Goal: Find contact information: Find contact information

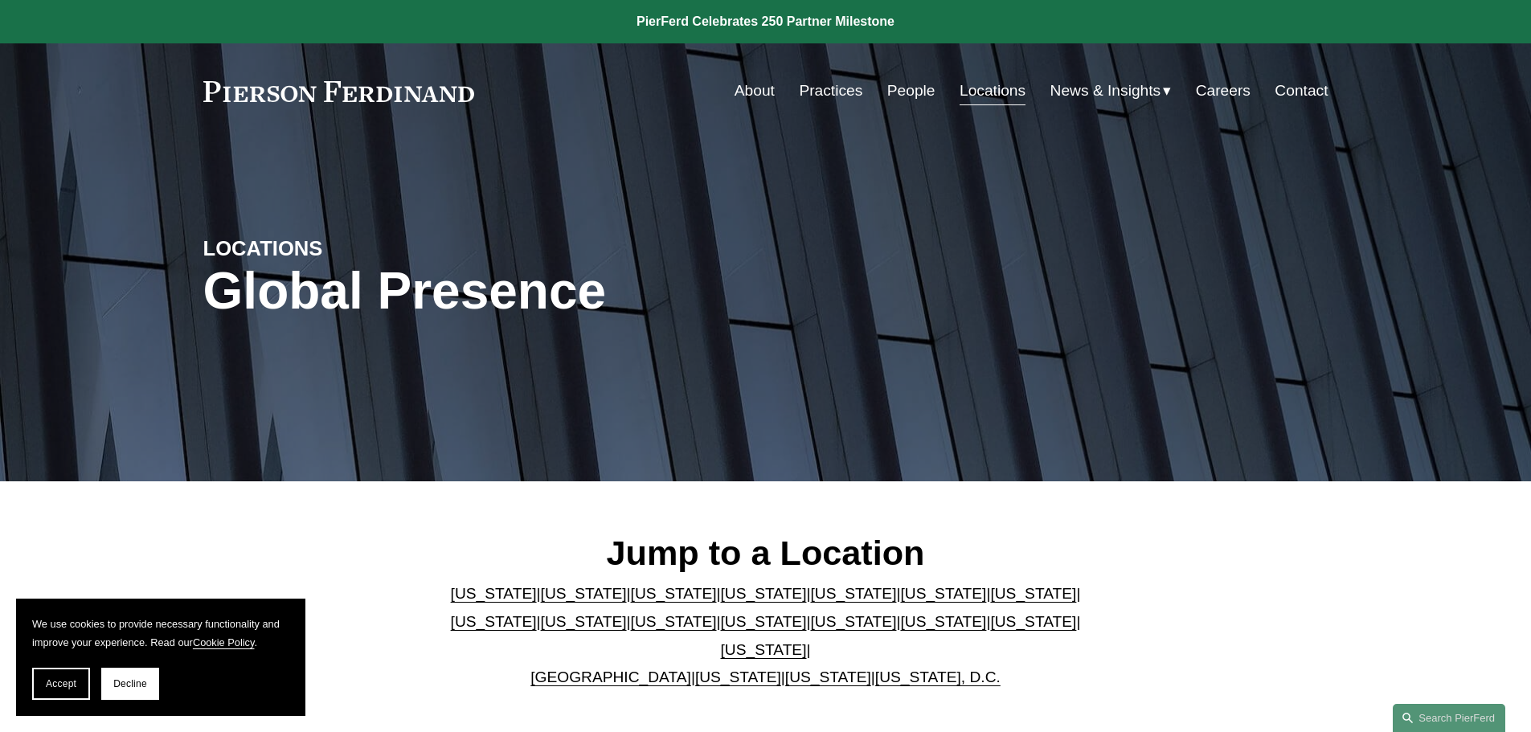
click at [807, 641] on link "[US_STATE]" at bounding box center [764, 649] width 86 height 17
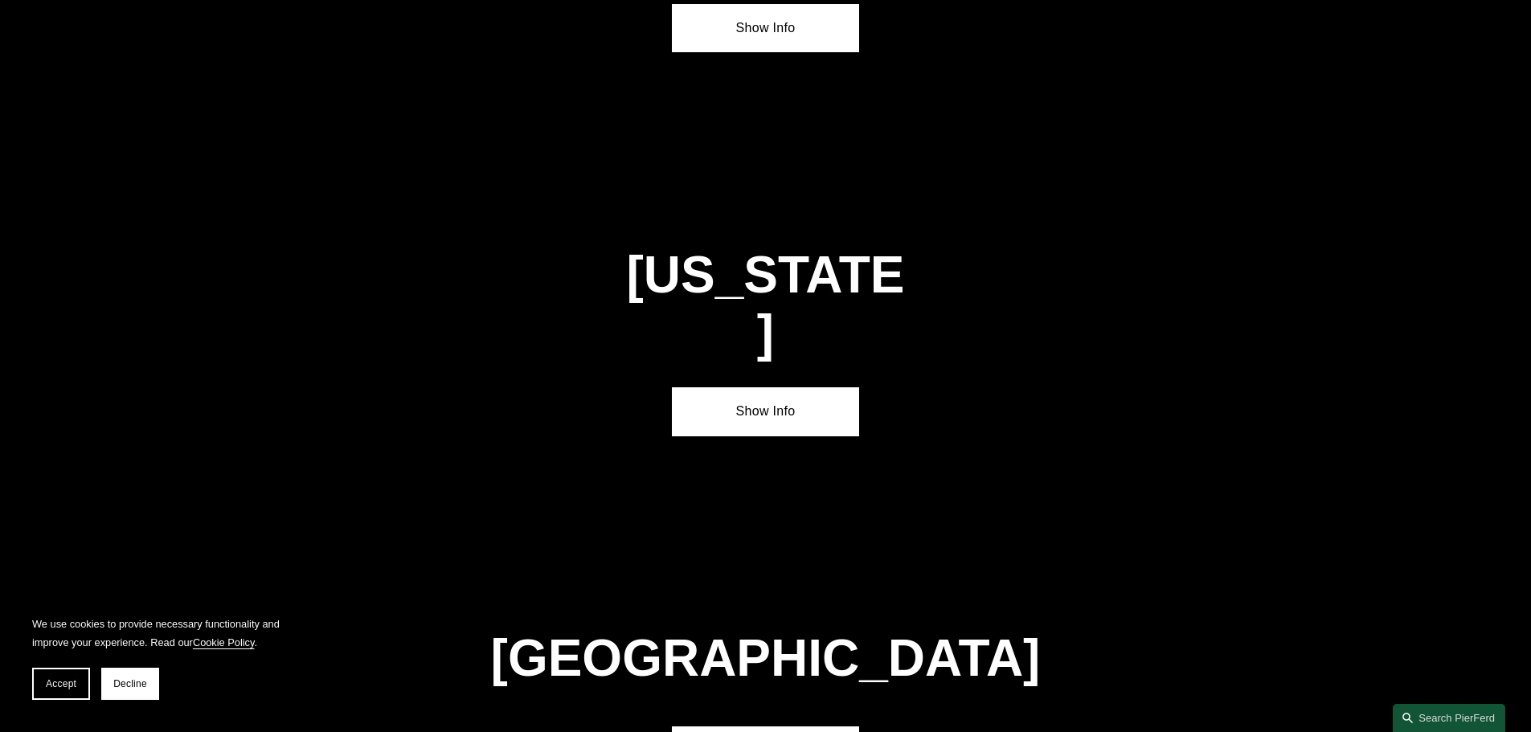
scroll to position [5470, 0]
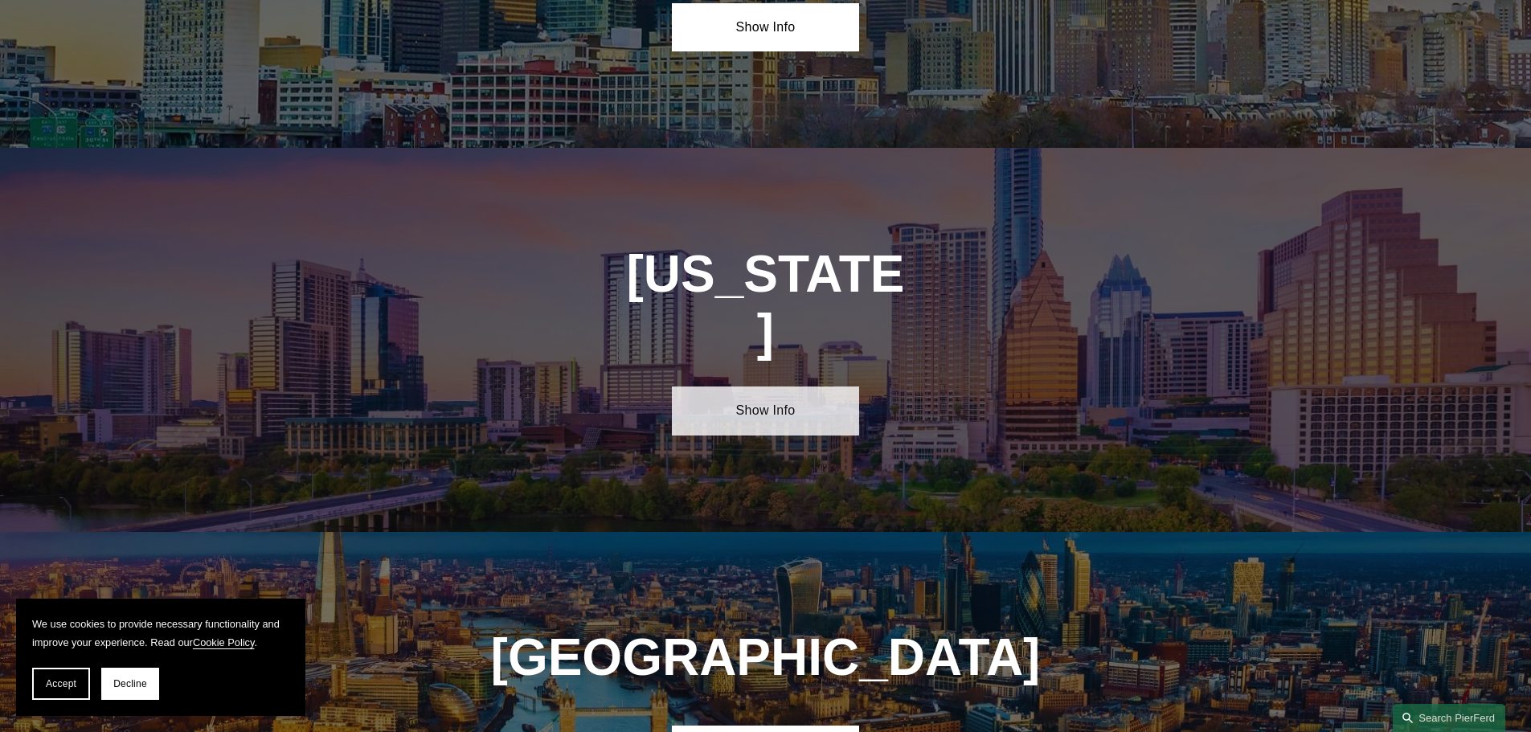
click at [772, 387] on link "Show Info" at bounding box center [765, 411] width 187 height 48
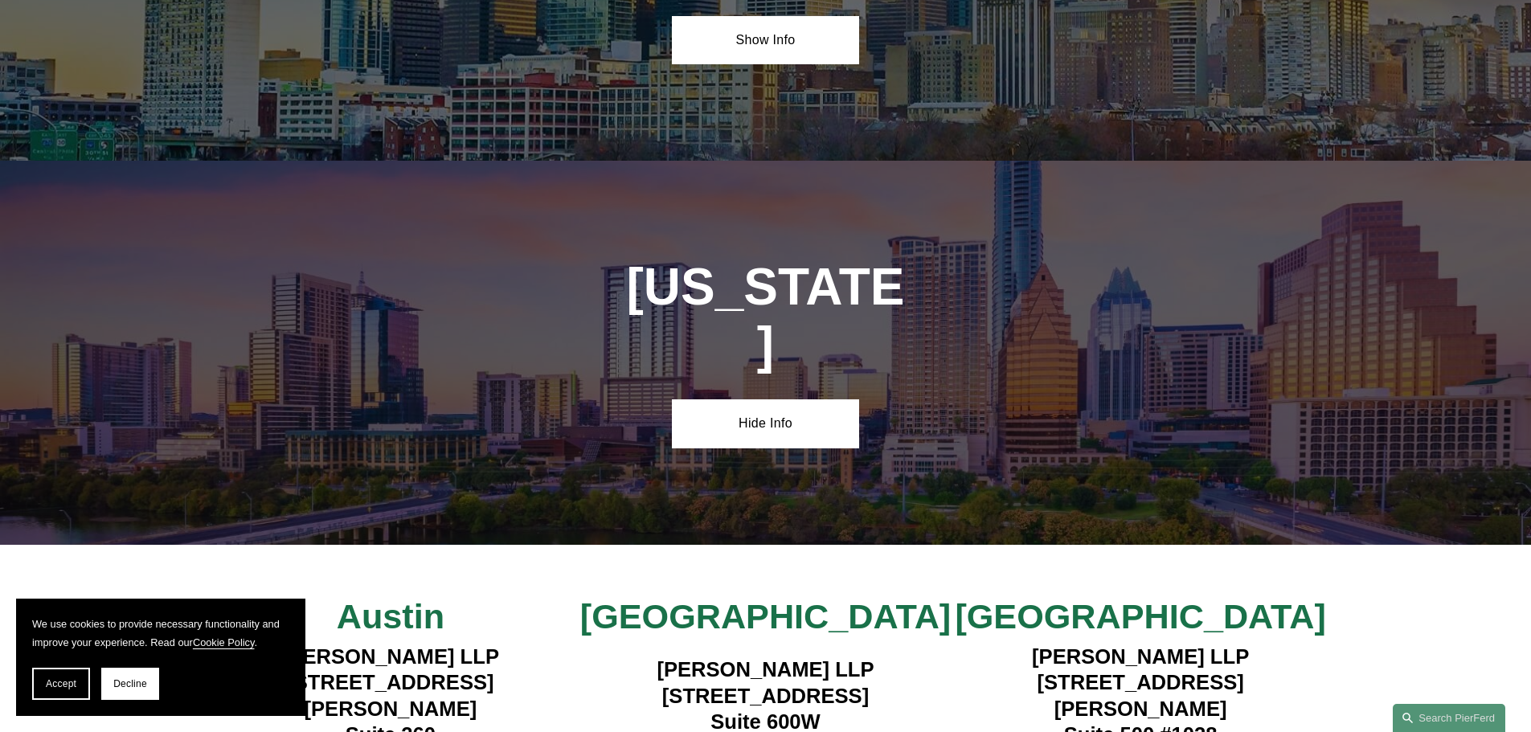
scroll to position [5431, 0]
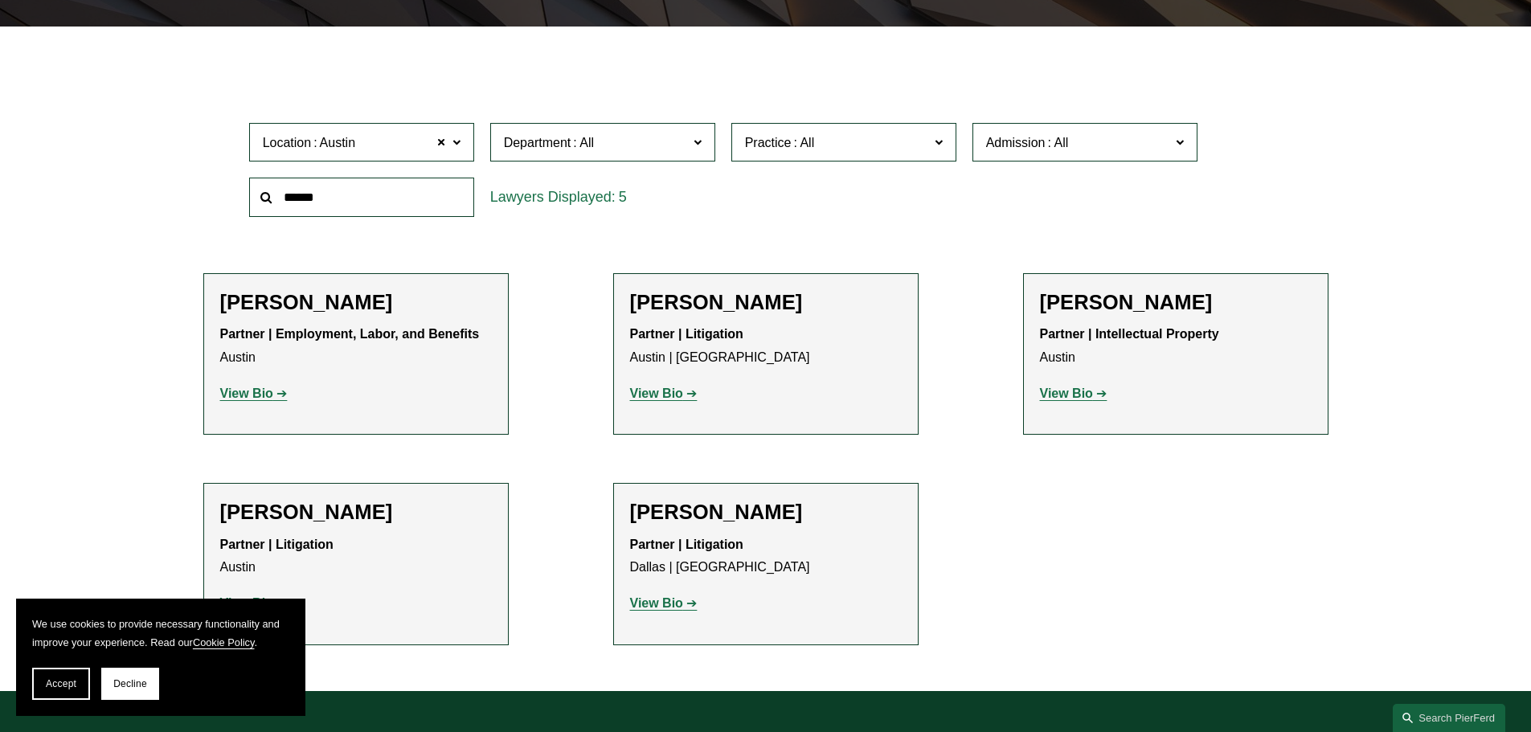
scroll to position [482, 0]
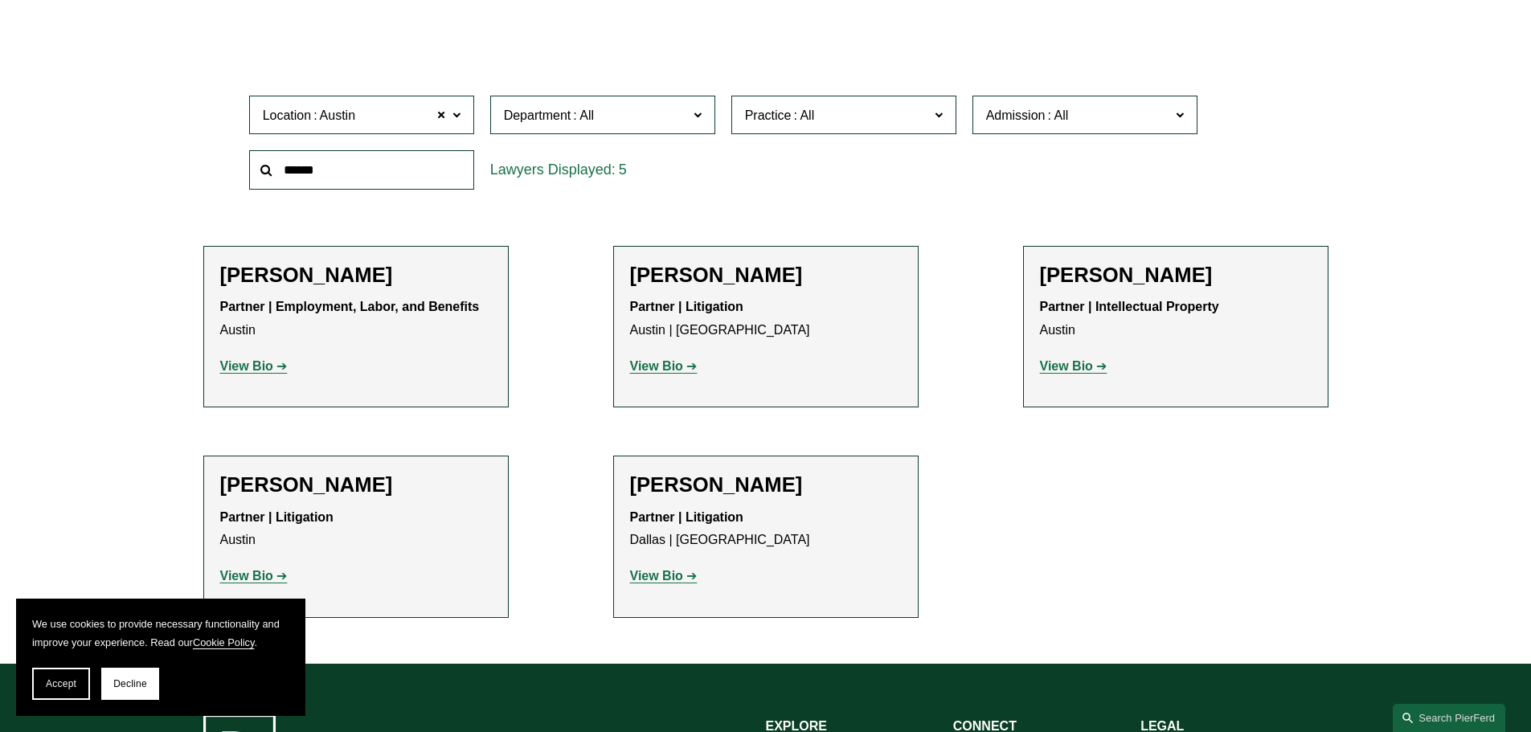
drag, startPoint x: 46, startPoint y: 688, endPoint x: 171, endPoint y: 491, distance: 233.4
click at [46, 688] on span "Accept" at bounding box center [61, 683] width 31 height 11
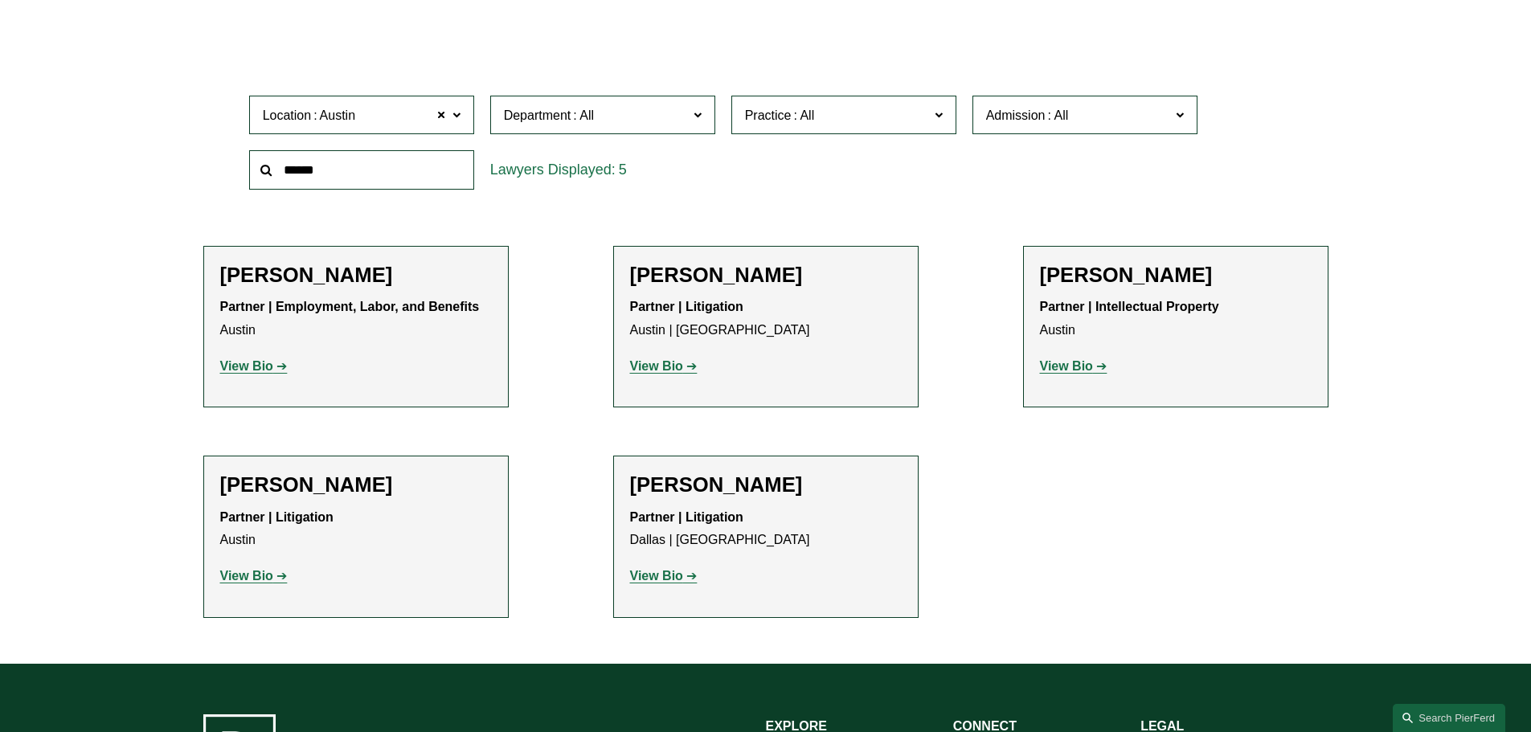
click at [334, 290] on div "Scott A. Agthe Partner | Employment, Labor, and Benefits Austin View Bio Locati…" at bounding box center [356, 327] width 272 height 129
click at [238, 366] on strong "View Bio" at bounding box center [246, 366] width 53 height 14
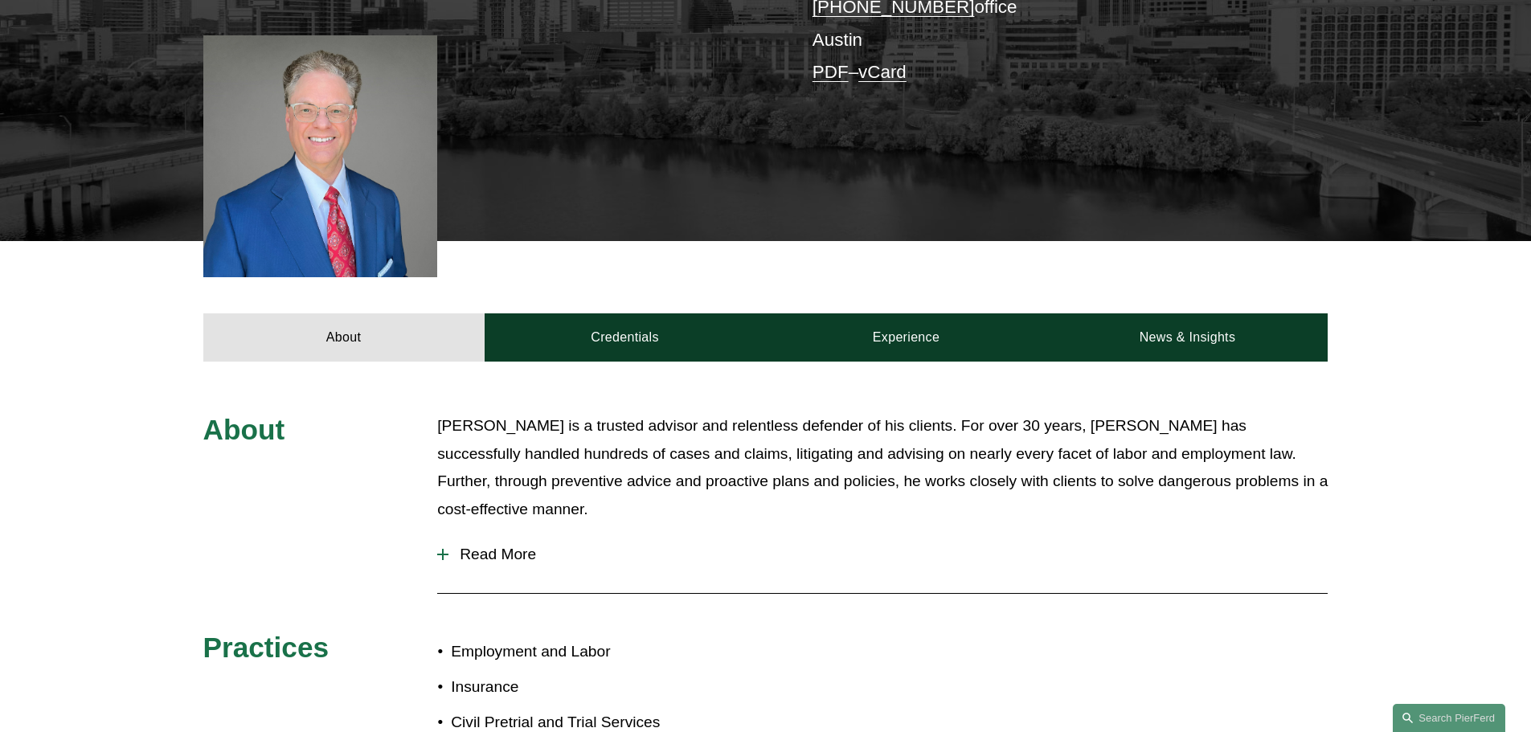
scroll to position [457, 0]
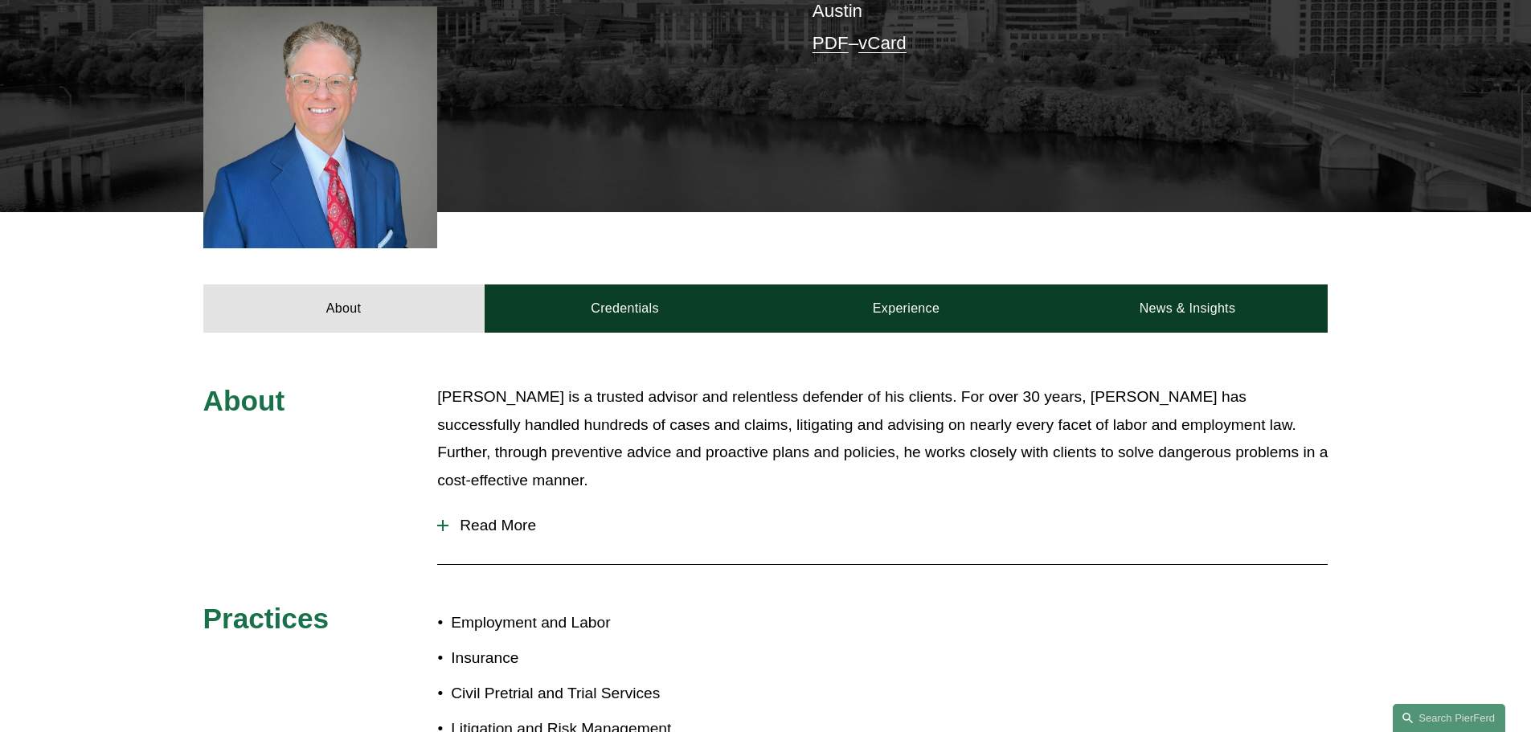
click at [475, 530] on span "Read More" at bounding box center [887, 526] width 879 height 18
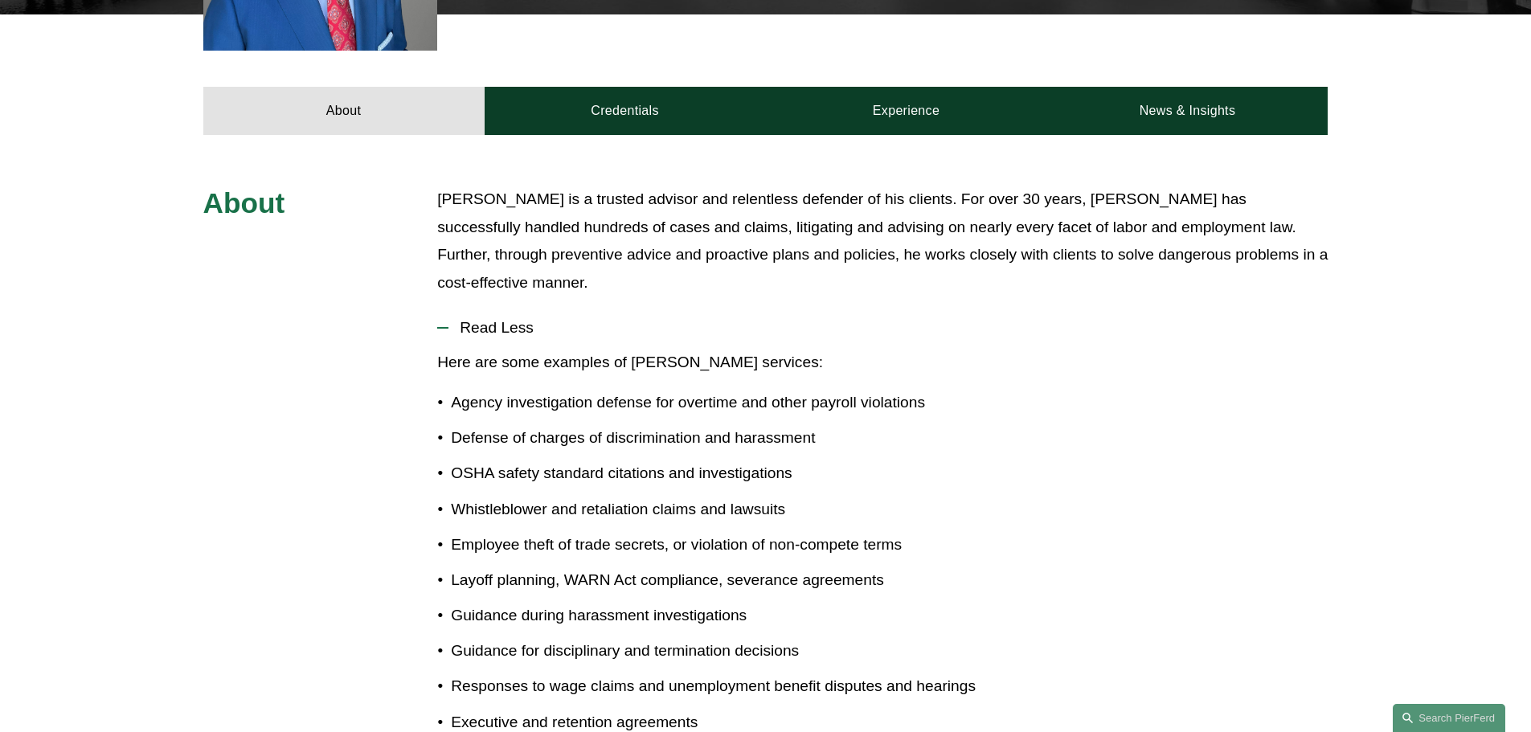
scroll to position [376, 0]
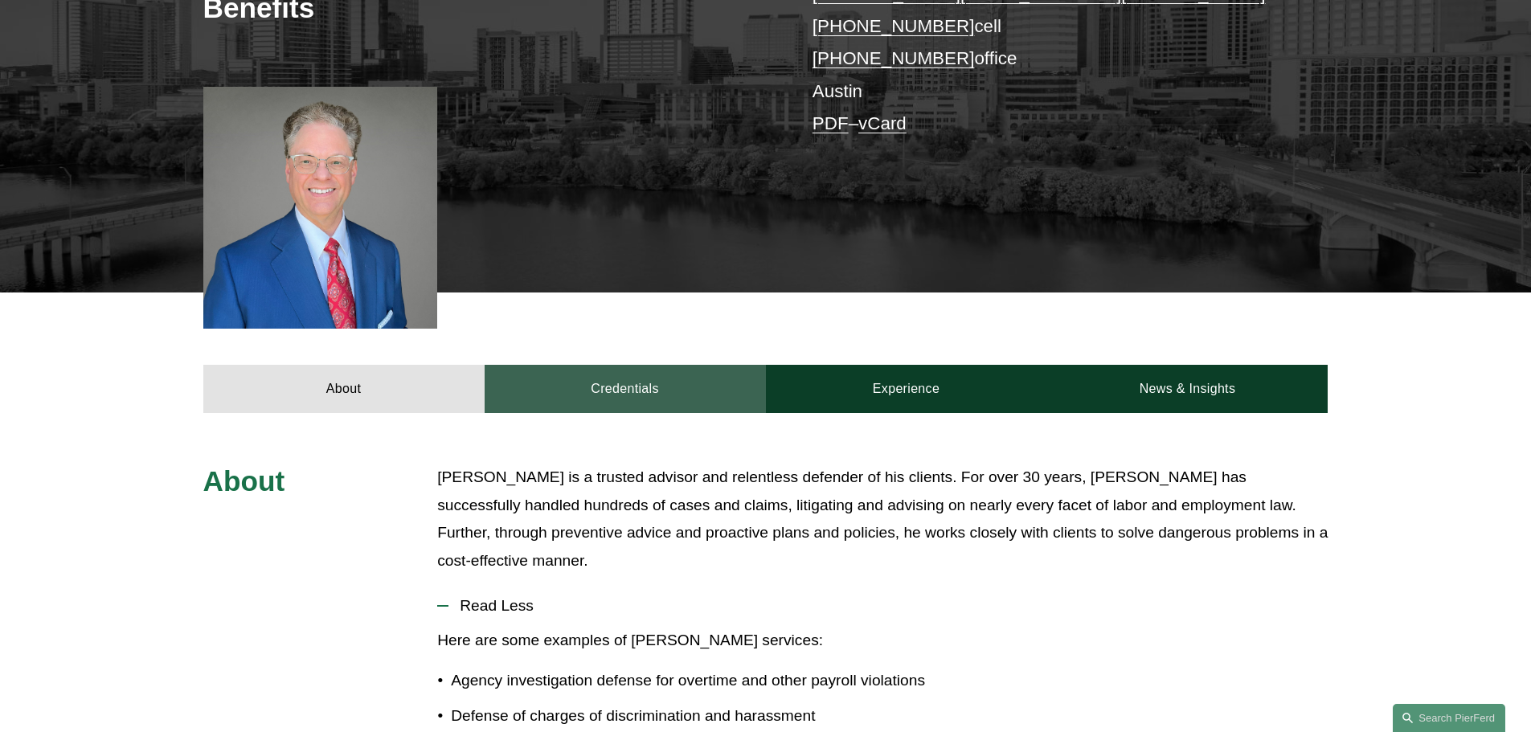
click at [608, 391] on link "Credentials" at bounding box center [625, 389] width 281 height 48
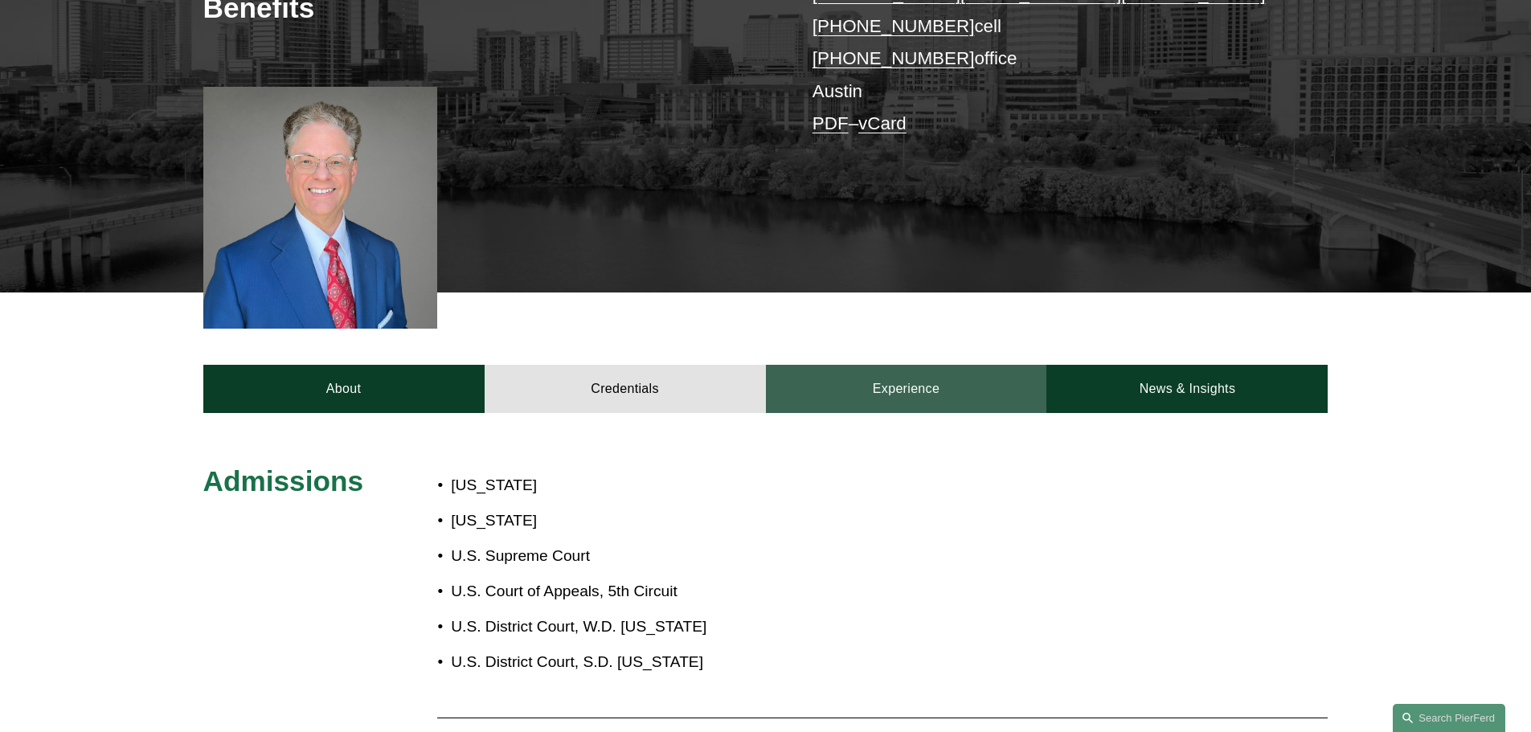
click at [911, 394] on link "Experience" at bounding box center [906, 389] width 281 height 48
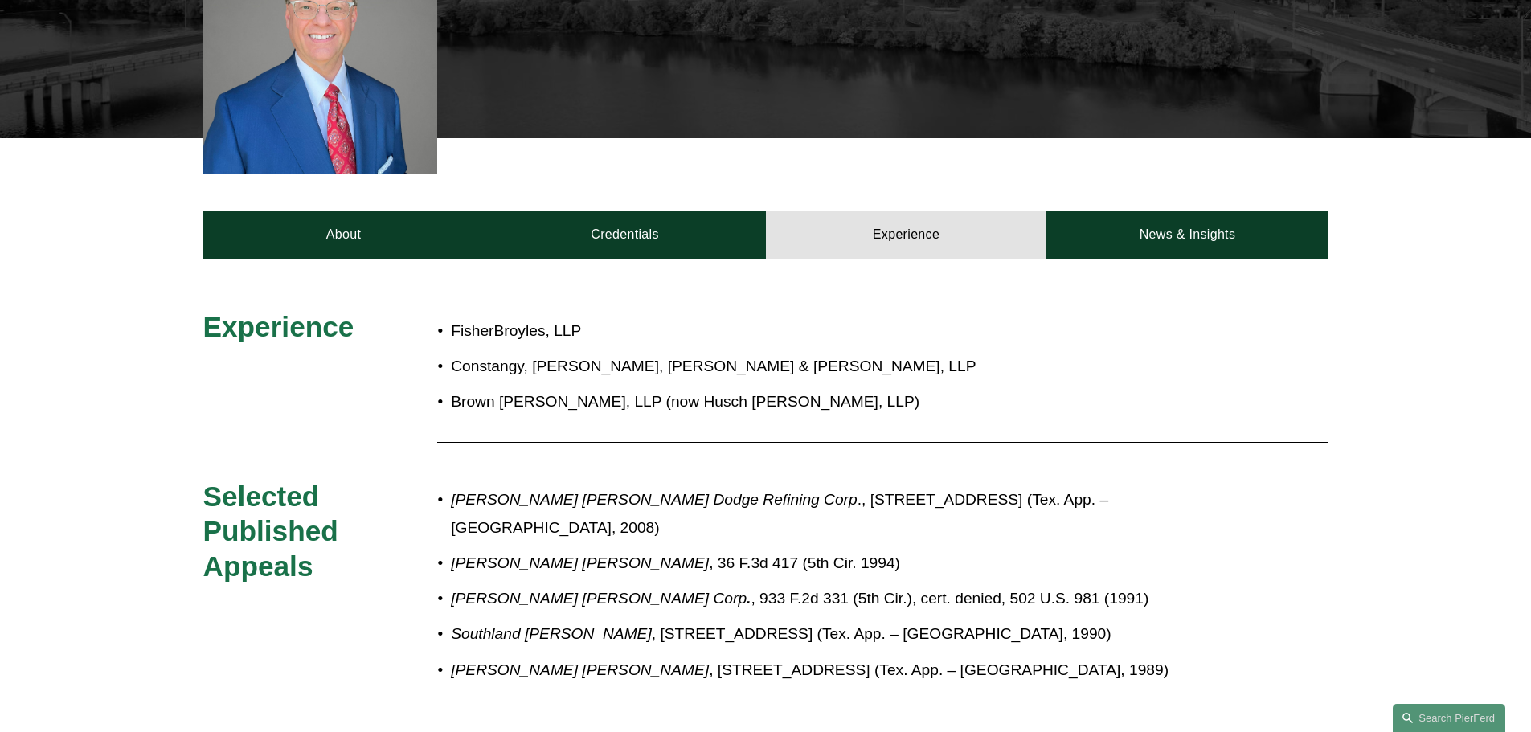
scroll to position [537, 0]
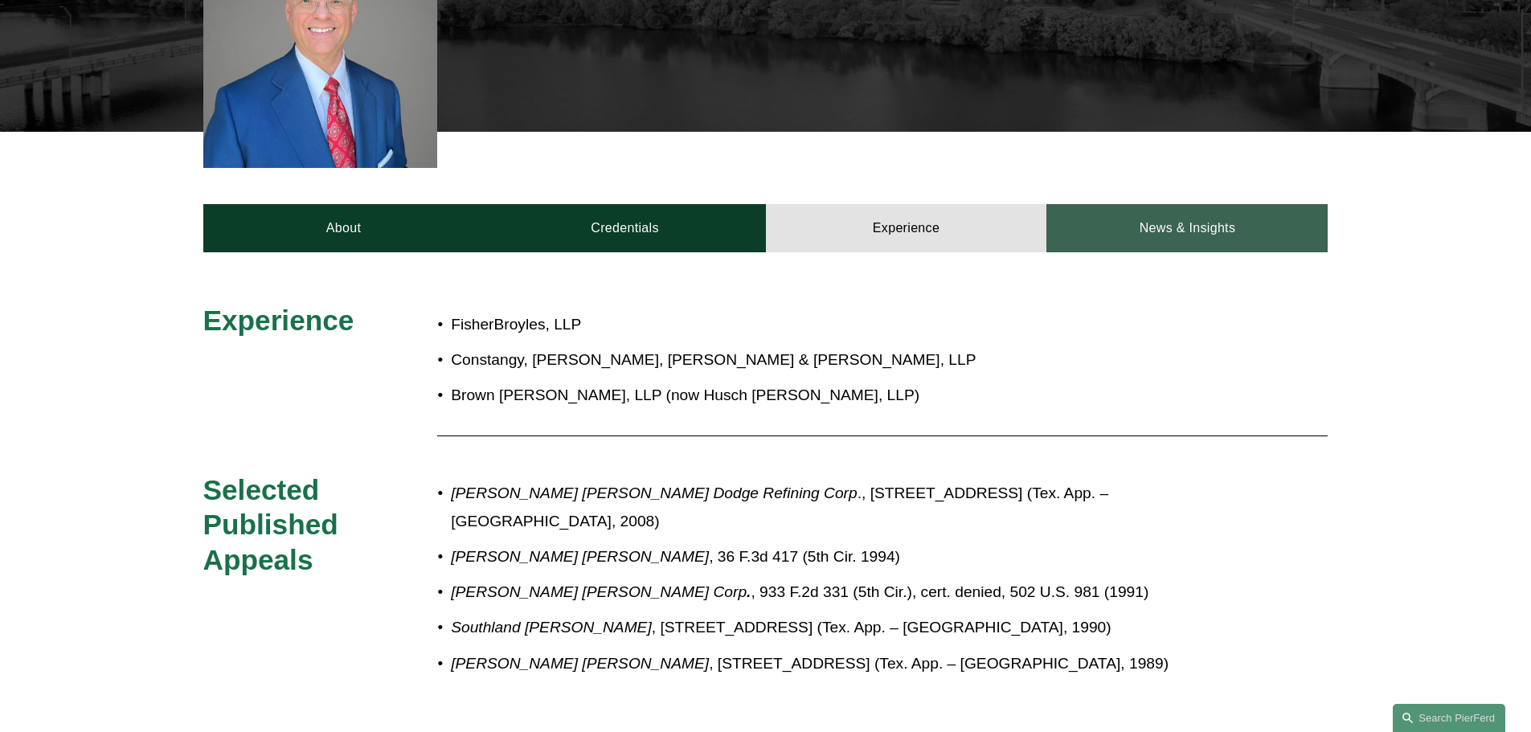
click at [1188, 237] on link "News & Insights" at bounding box center [1186, 228] width 281 height 48
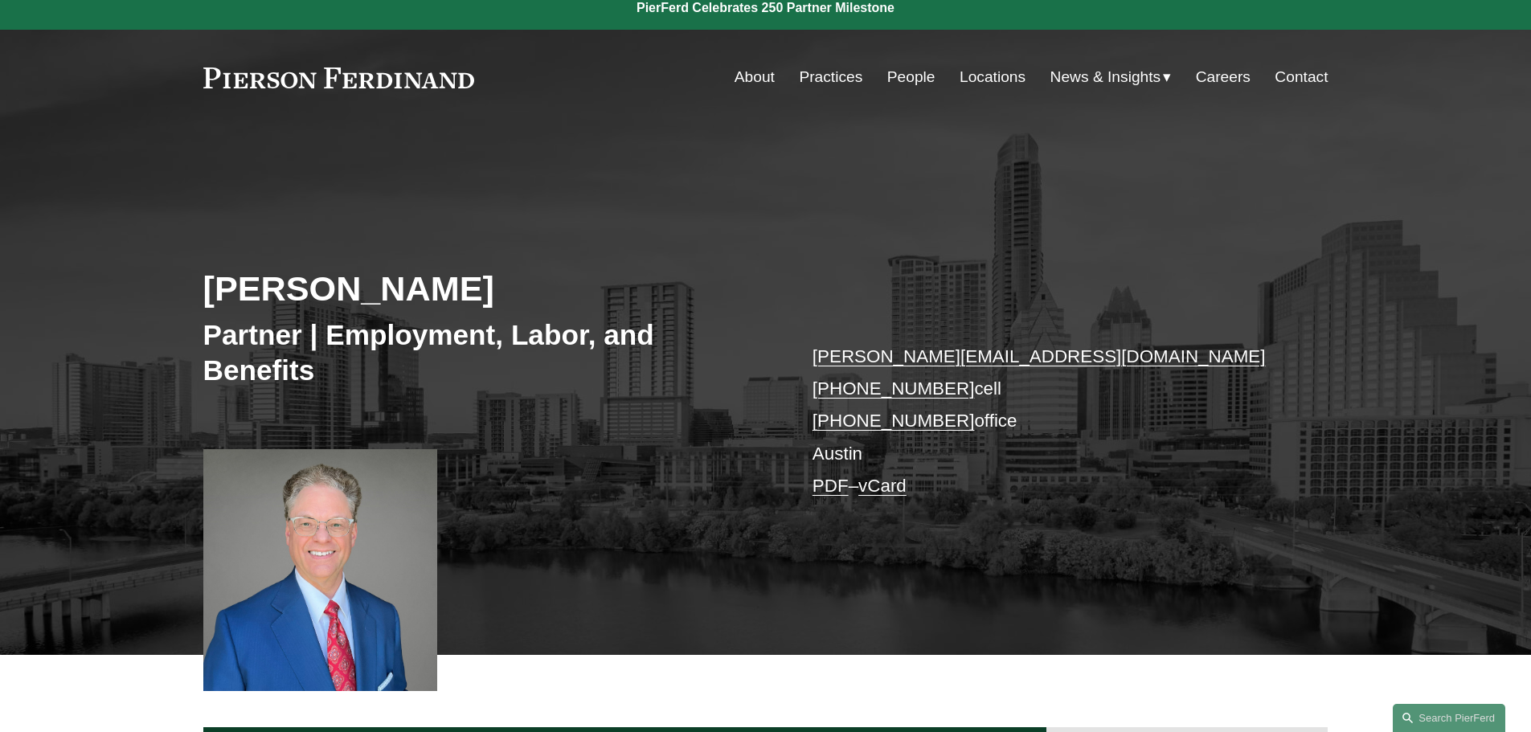
scroll to position [0, 0]
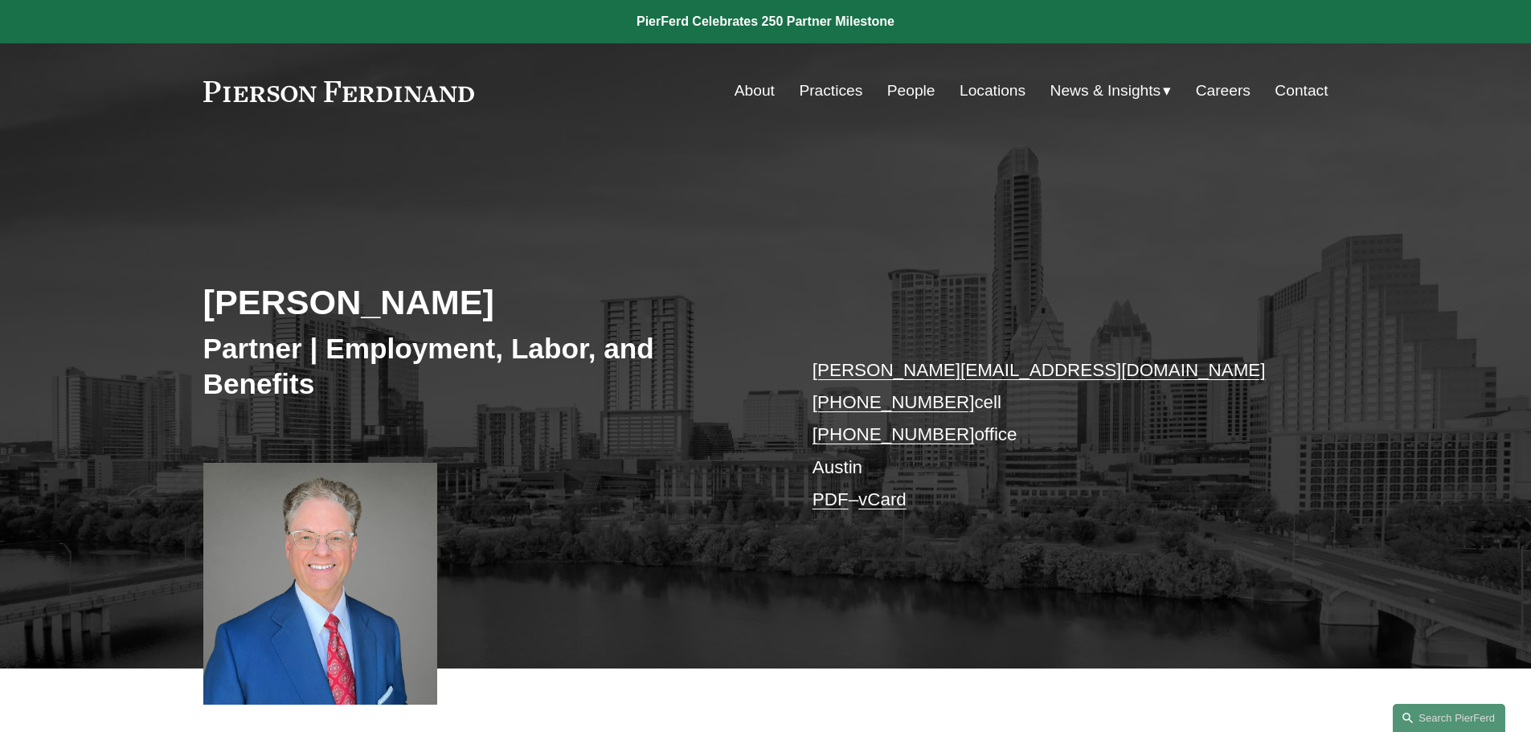
click at [1310, 94] on link "Contact" at bounding box center [1301, 91] width 53 height 31
